Goal: Task Accomplishment & Management: Use online tool/utility

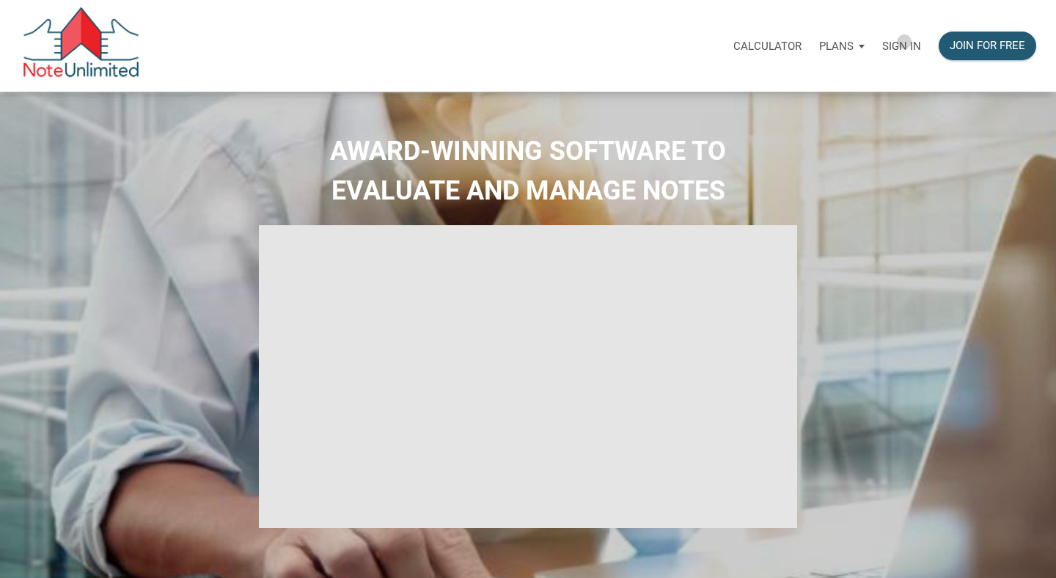
click at [904, 42] on p "Sign in" at bounding box center [901, 46] width 39 height 13
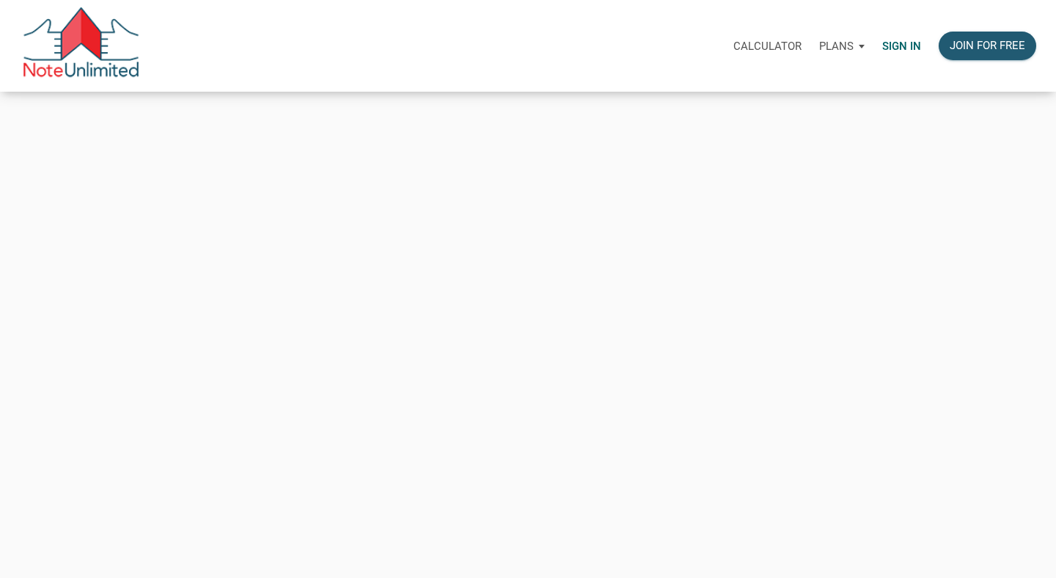
type input "tim@shamrockpointinvestments.com"
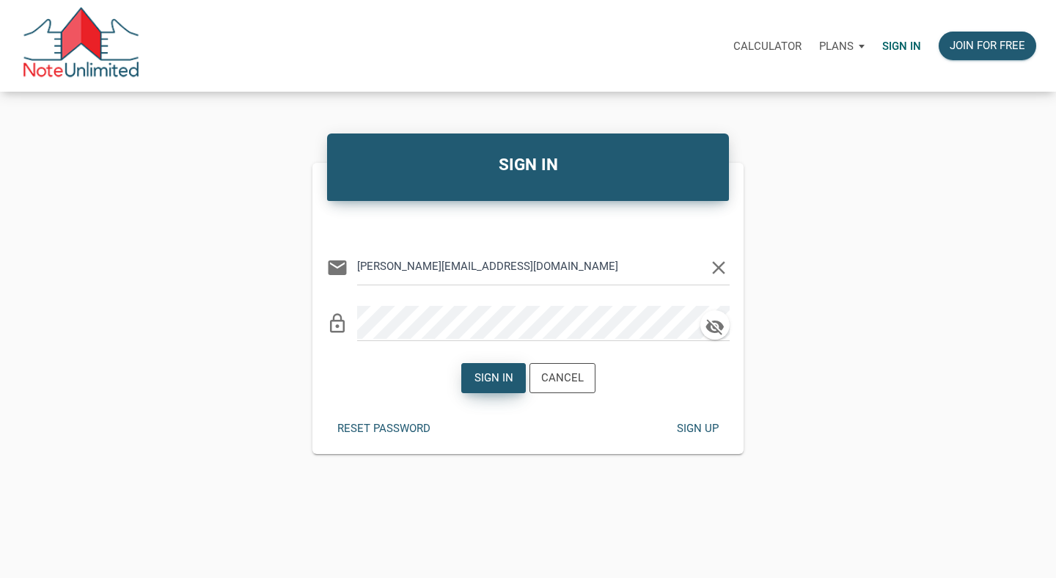
click at [500, 367] on div "Sign in" at bounding box center [493, 378] width 63 height 29
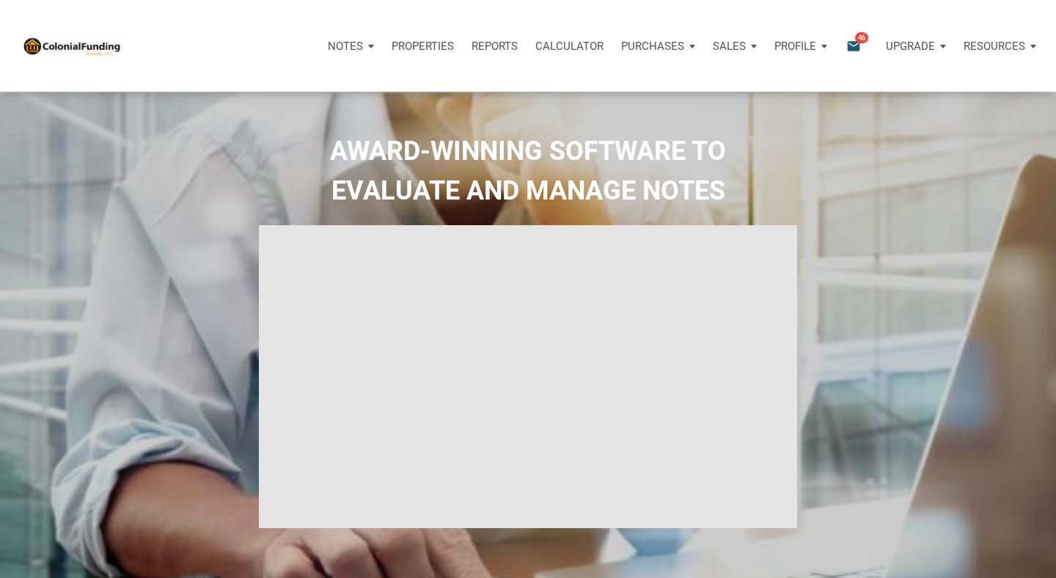
type input "Introduction to new features"
select select
click at [345, 48] on p "Notes" at bounding box center [345, 46] width 35 height 13
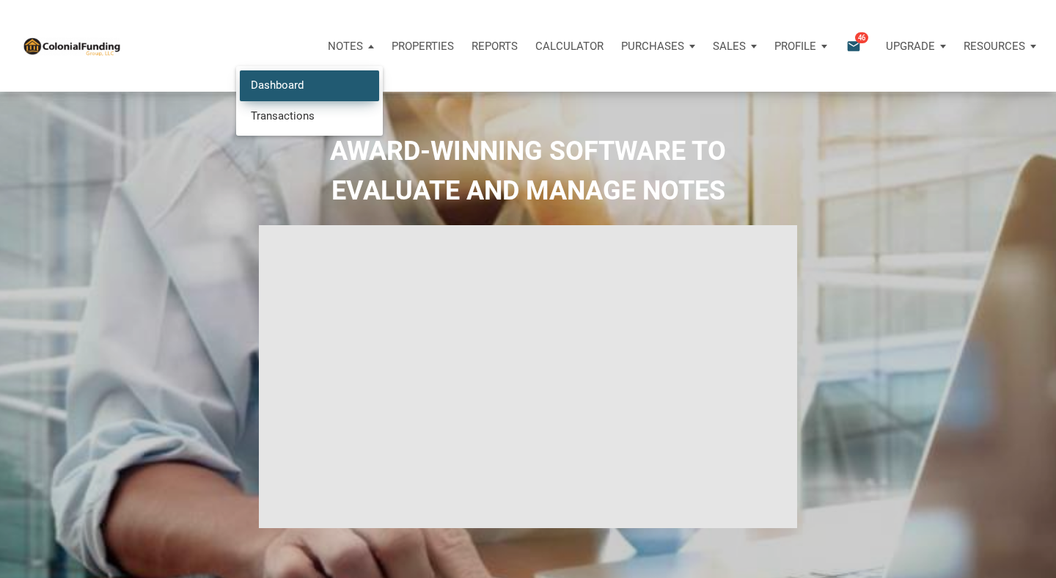
click at [296, 92] on link "Dashboard" at bounding box center [309, 85] width 139 height 30
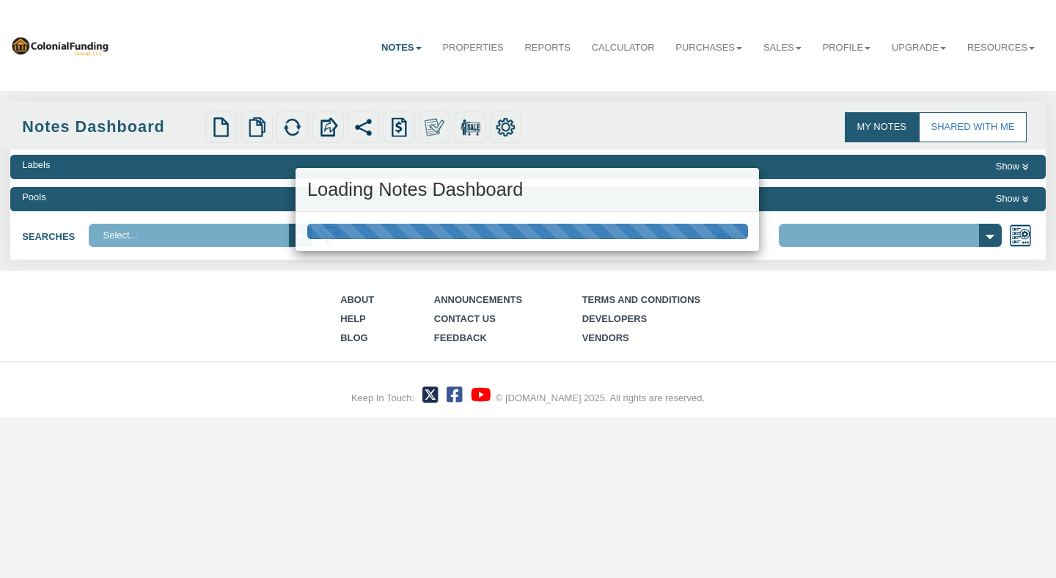
select select "316"
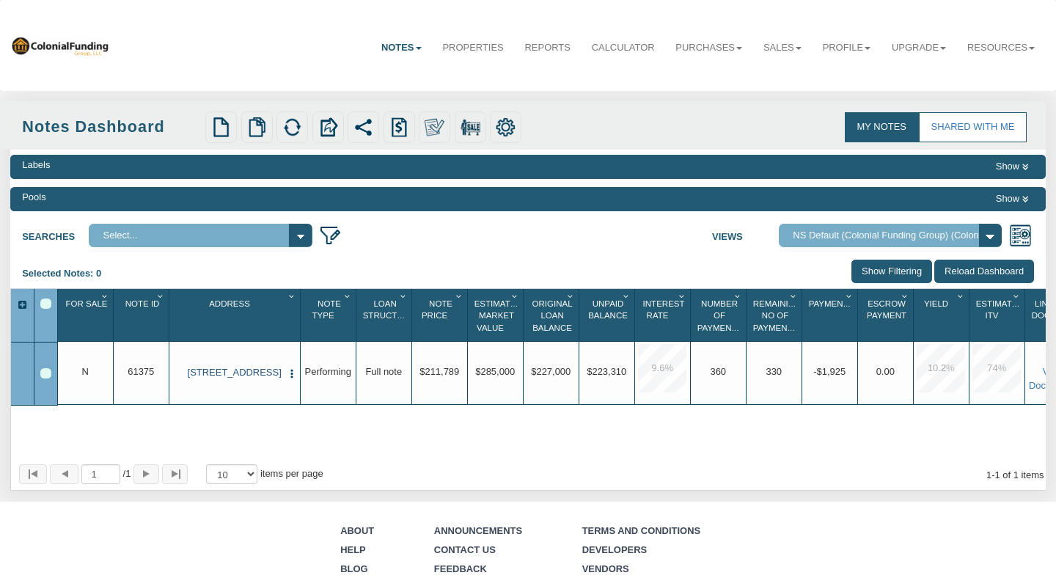
click at [223, 377] on link "[STREET_ADDRESS]" at bounding box center [234, 373] width 95 height 12
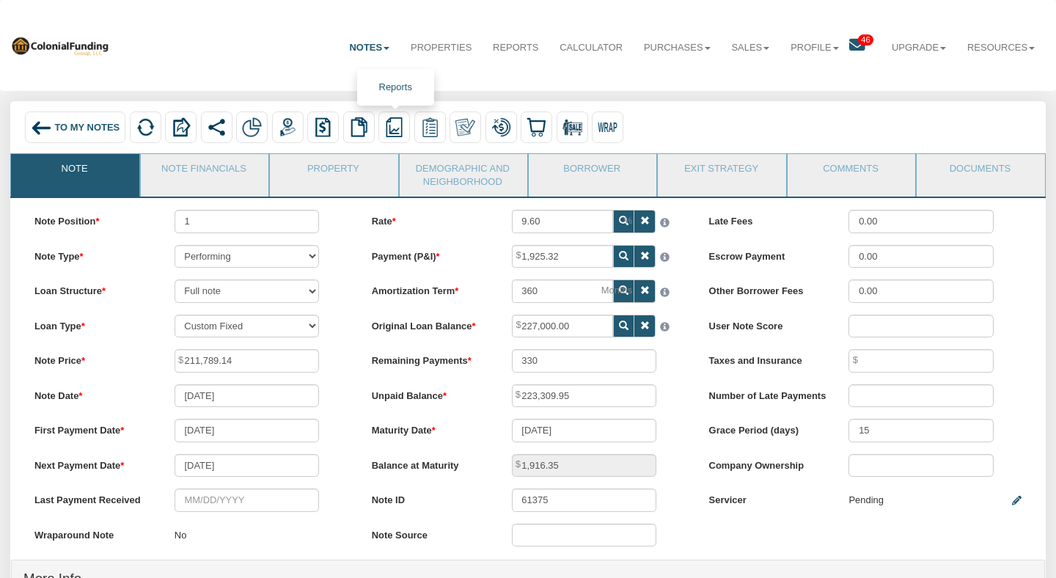
click at [387, 129] on img at bounding box center [394, 127] width 20 height 20
click at [414, 171] on link "Summary Note" at bounding box center [464, 176] width 169 height 18
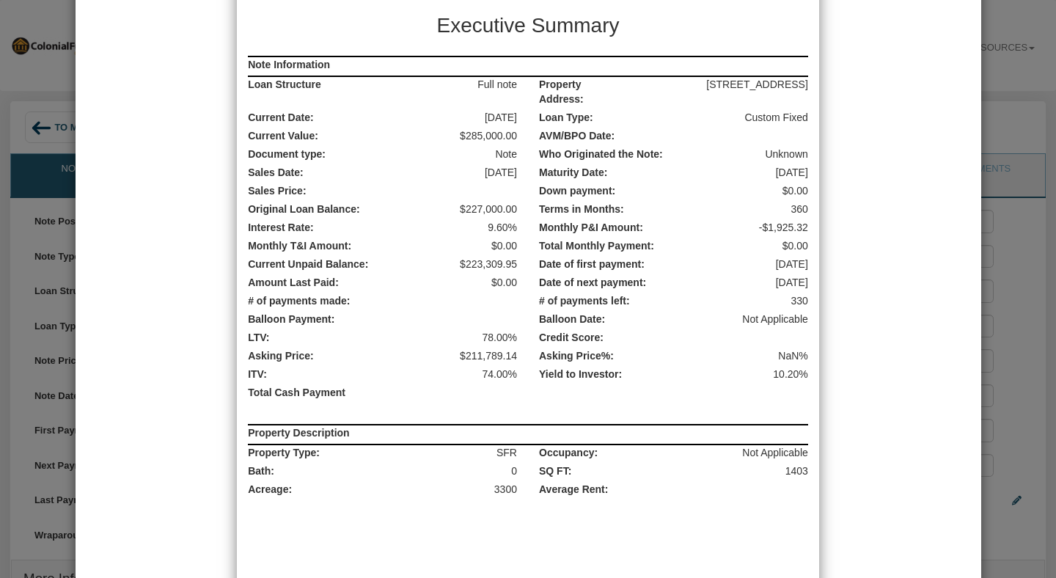
scroll to position [139, 0]
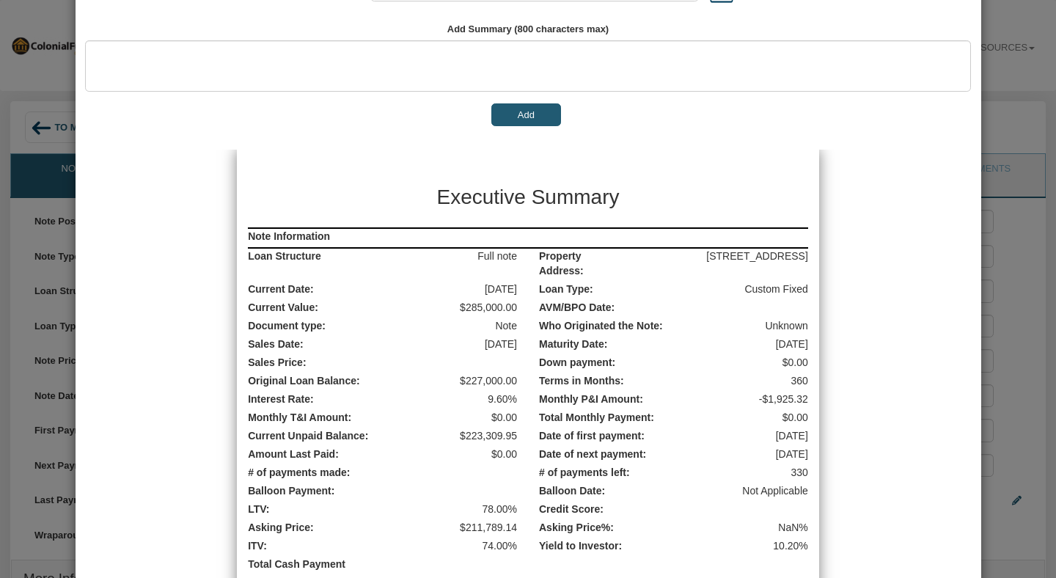
click at [516, 111] on button "Add" at bounding box center [526, 114] width 70 height 23
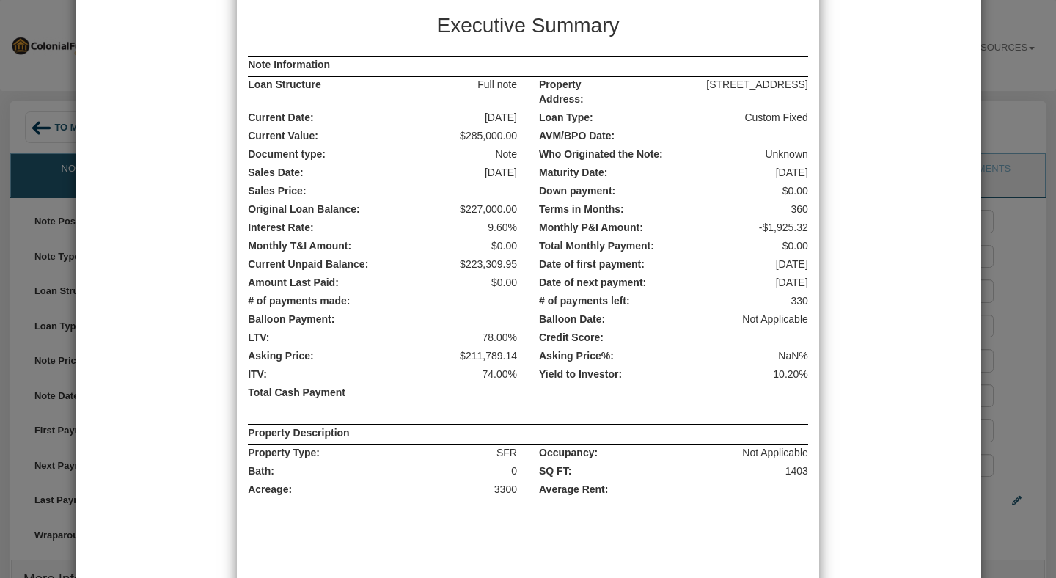
scroll to position [247, 0]
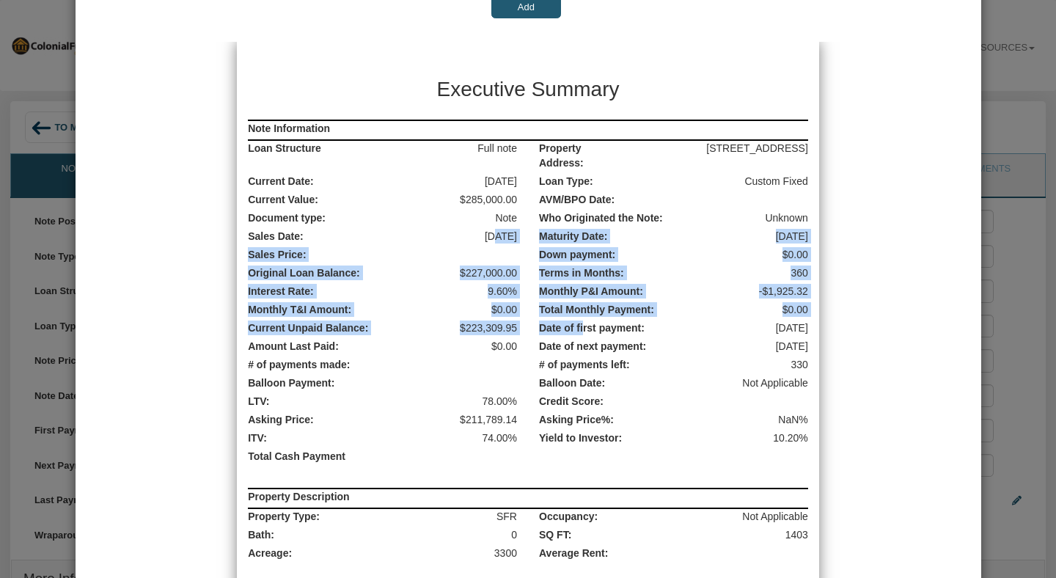
drag, startPoint x: 473, startPoint y: 233, endPoint x: 599, endPoint y: 359, distance: 178.4
click at [599, 359] on div "Note Information Loan Structure Full note Property Address: [STREET_ADDRESS] Cu…" at bounding box center [528, 342] width 582 height 444
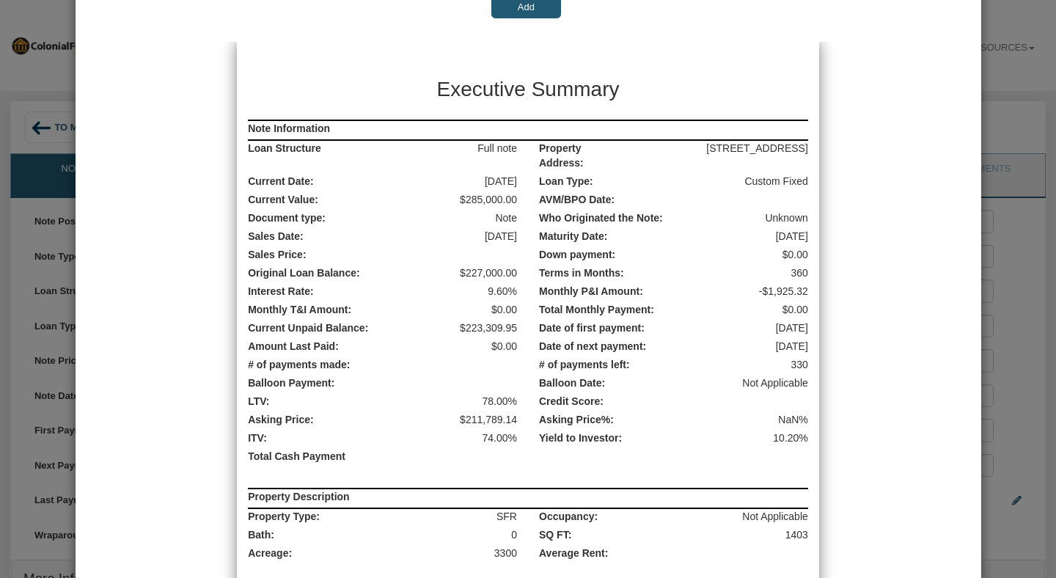
click at [438, 83] on h3 "Executive Summary" at bounding box center [528, 90] width 366 height 30
drag, startPoint x: 434, startPoint y: 83, endPoint x: 714, endPoint y: 566, distance: 558.1
click at [714, 566] on page "Executive Summary Note Information Loan Structure Full note Property Address: […" at bounding box center [528, 454] width 582 height 824
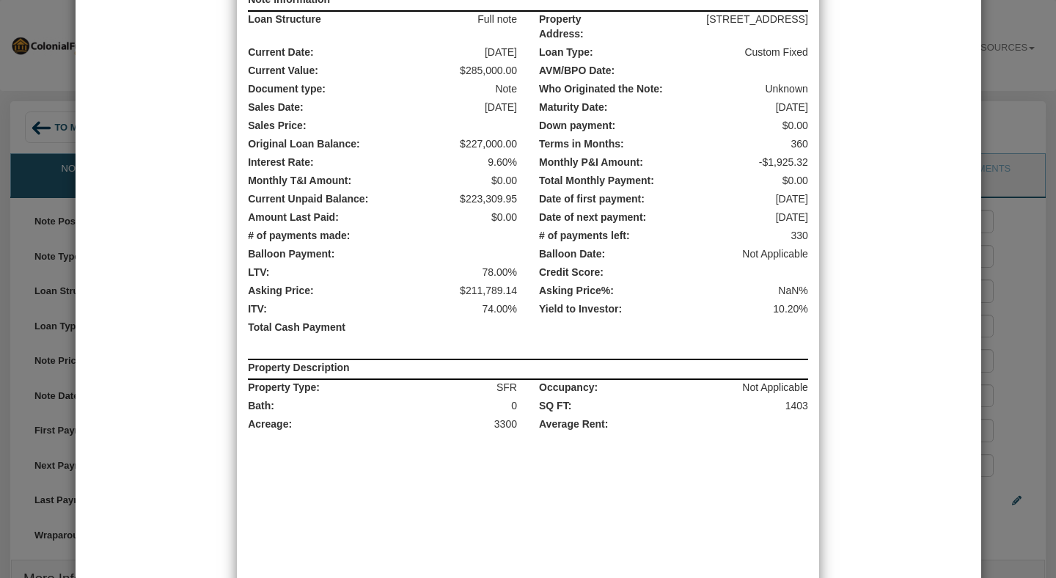
scroll to position [0, 0]
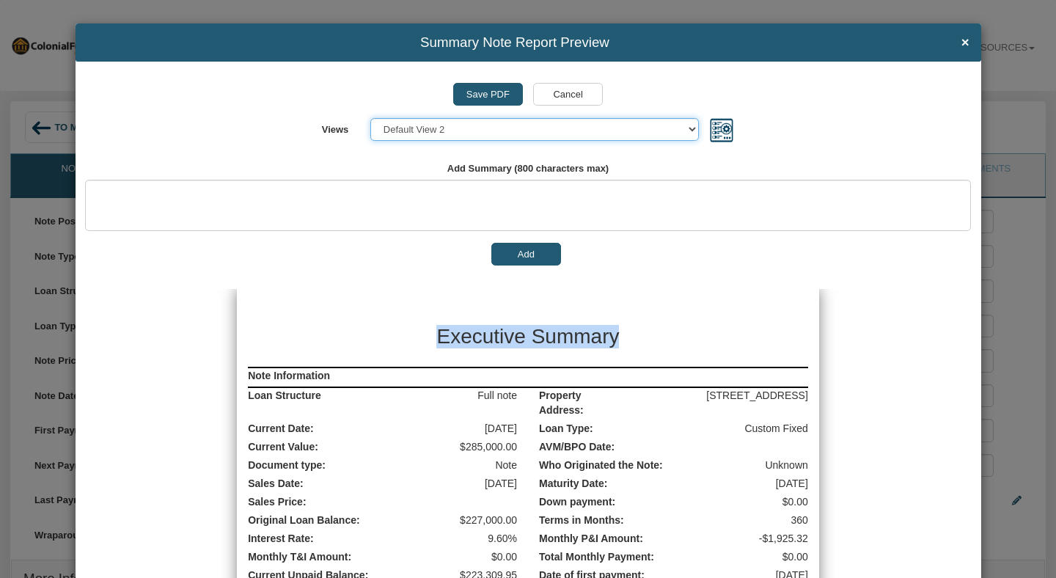
click at [616, 136] on select "Select... Default View 1 Default View 2 Default View 3 Default View 4" at bounding box center [534, 129] width 328 height 23
select select "object:4289"
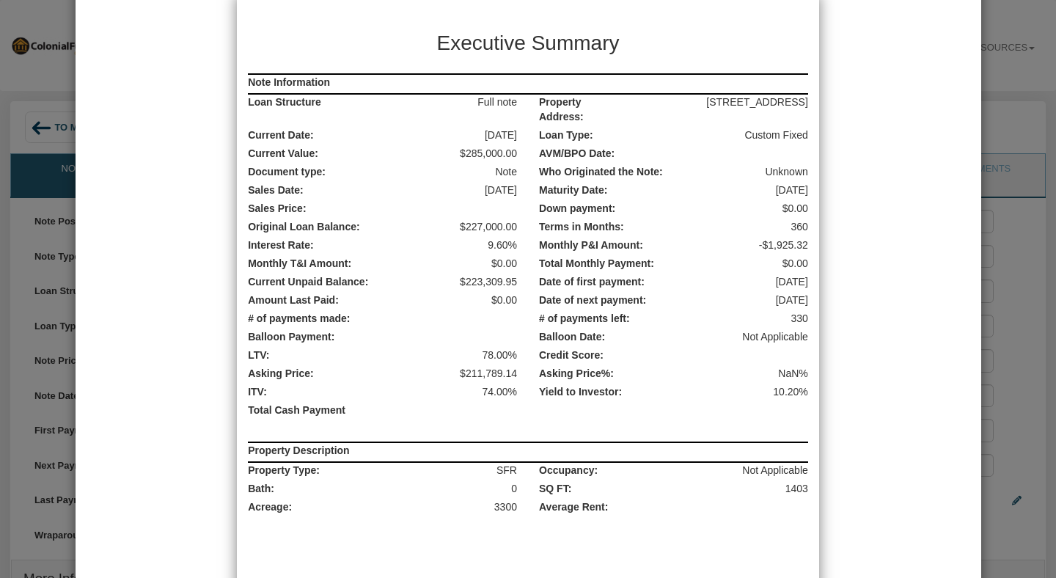
scroll to position [288, 0]
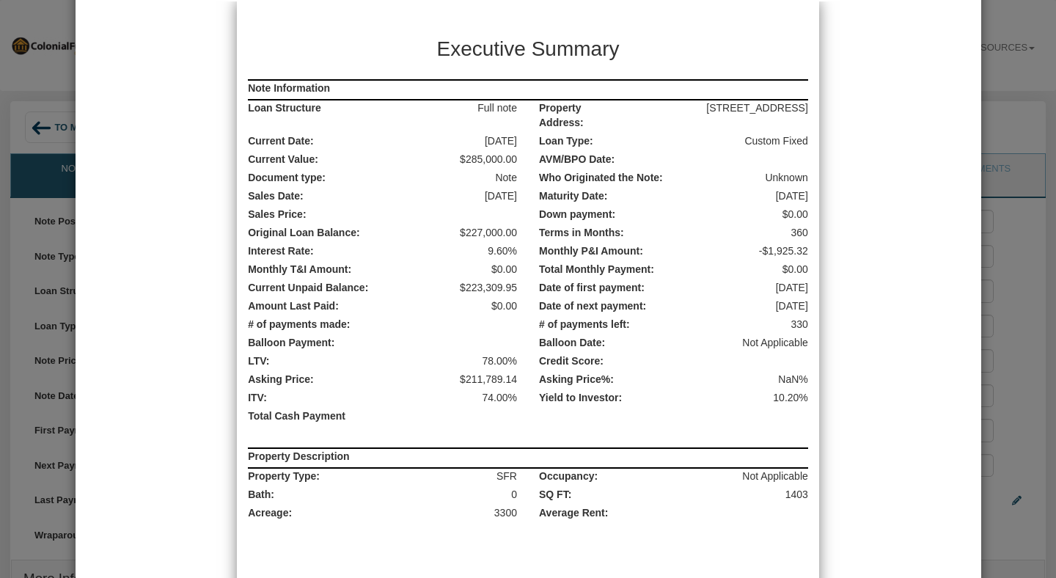
click at [695, 252] on label "Monthly P&I Amount:" at bounding box center [625, 251] width 194 height 15
